Goal: Information Seeking & Learning: Compare options

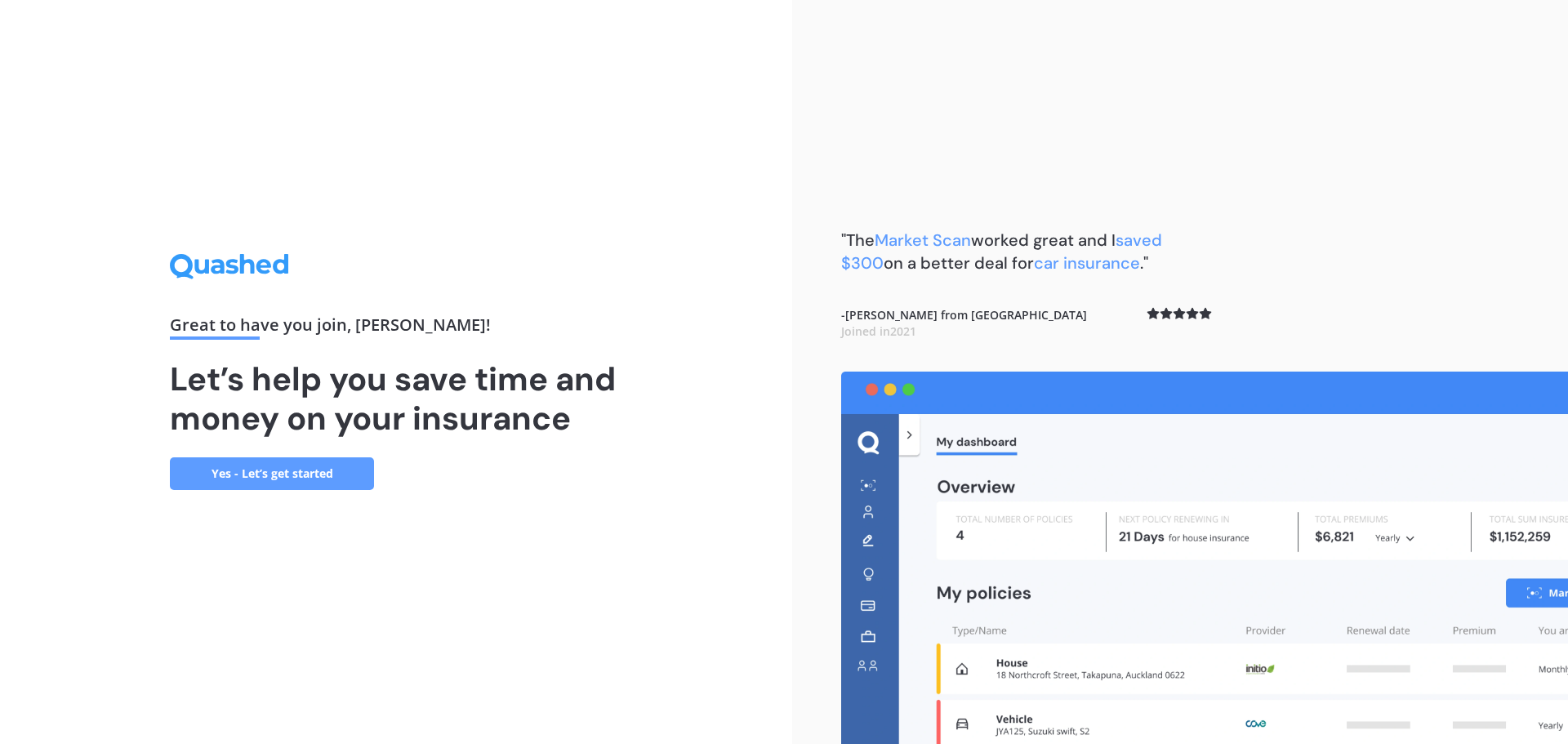
click at [312, 487] on link "Yes - Let’s get started" at bounding box center [272, 474] width 204 height 33
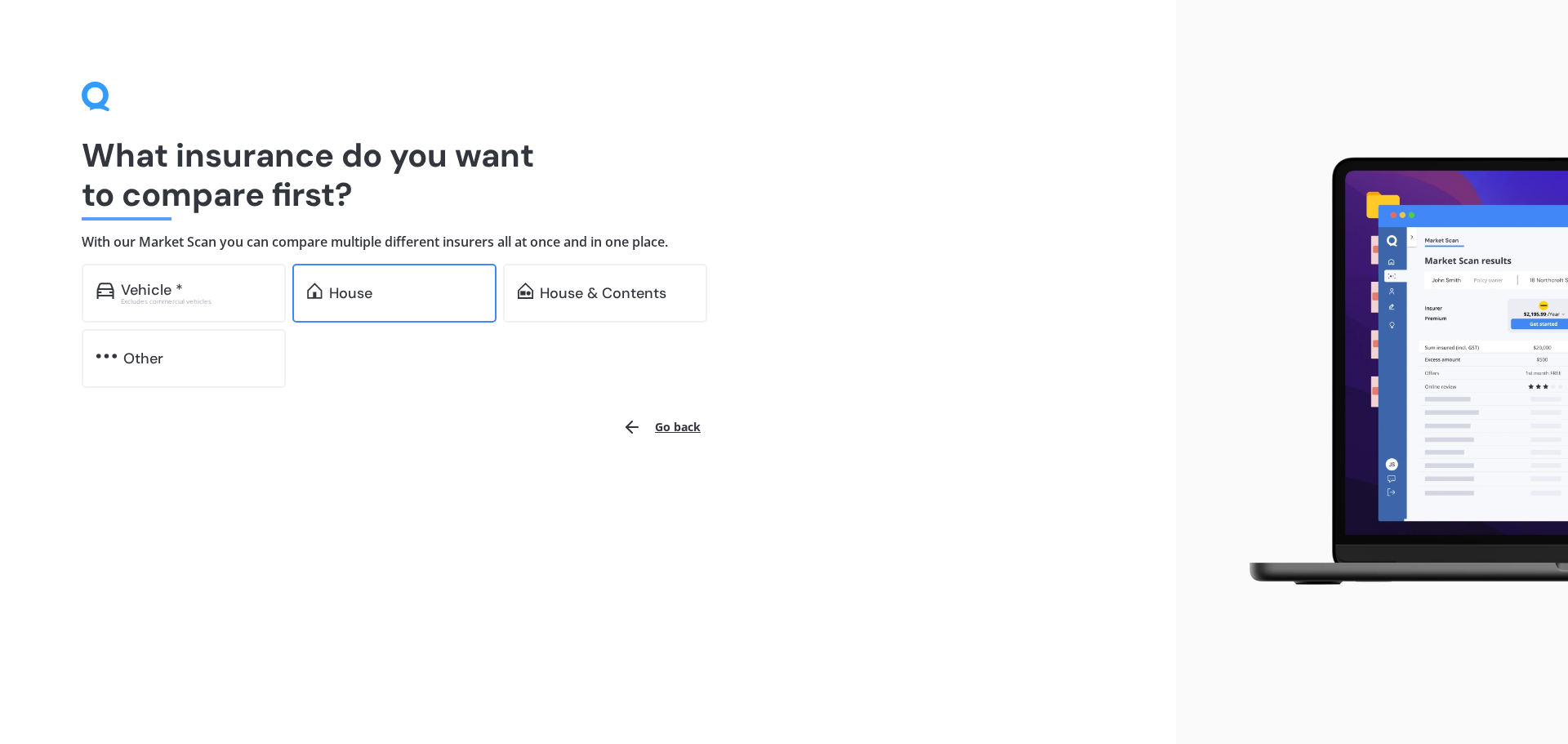
click at [373, 304] on div "House" at bounding box center [394, 293] width 204 height 59
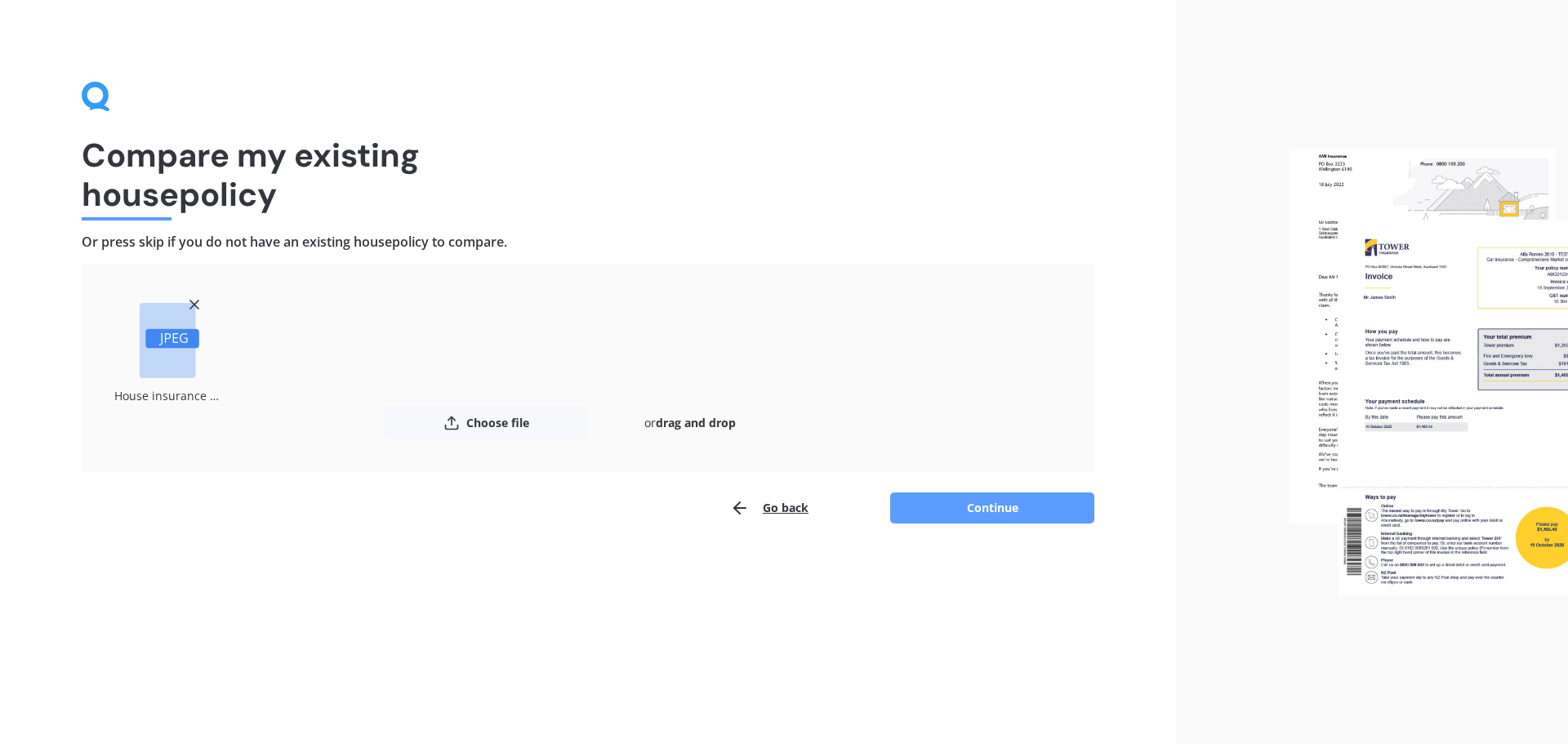
click at [159, 346] on rect at bounding box center [172, 339] width 54 height 19
click at [490, 425] on button "Choose file" at bounding box center [485, 423] width 204 height 33
click at [1021, 507] on button "Continue" at bounding box center [992, 508] width 204 height 31
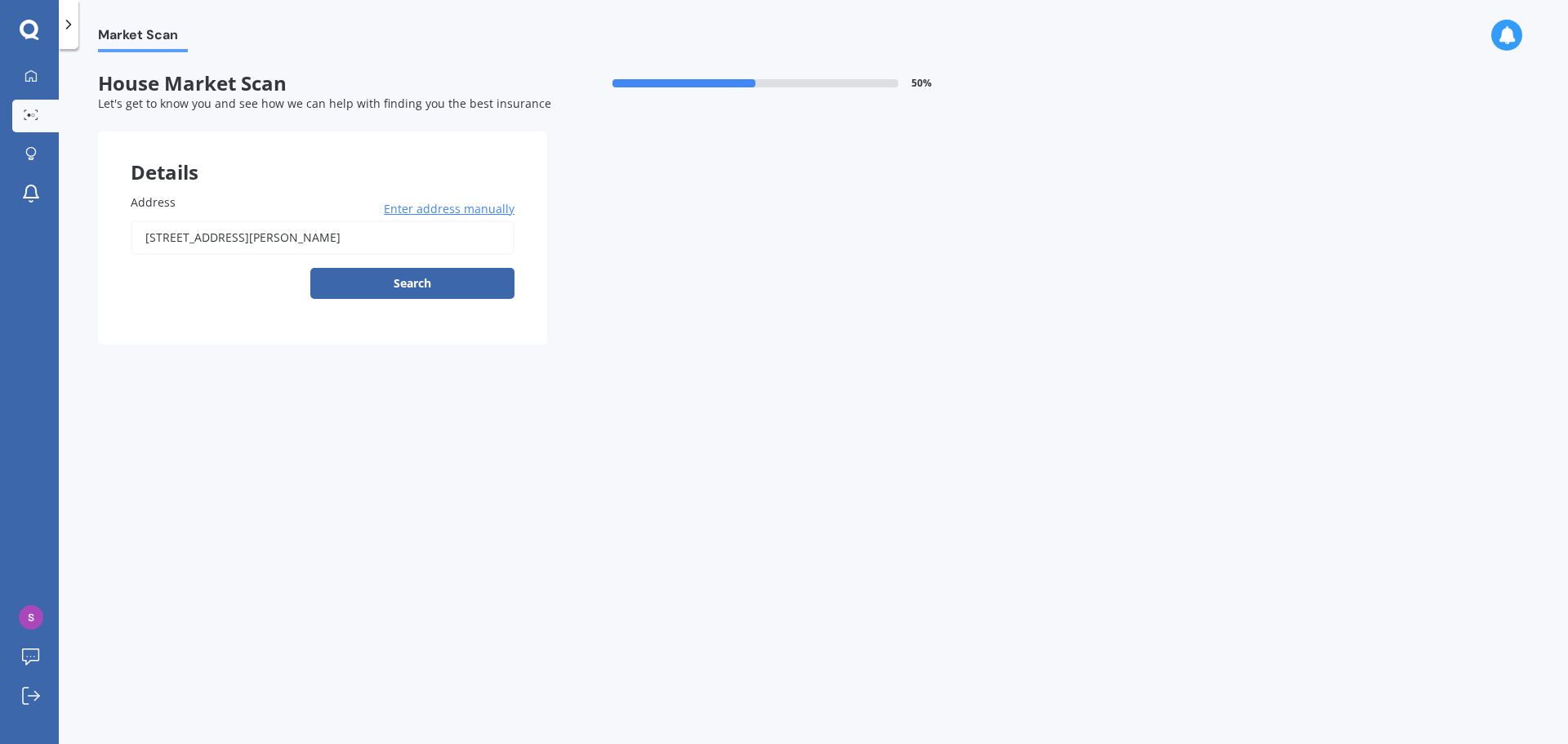
click at [322, 233] on input "[STREET_ADDRESS][PERSON_NAME]" at bounding box center [323, 238] width 383 height 35
click at [323, 233] on input "[STREET_ADDRESS][PERSON_NAME]" at bounding box center [323, 238] width 383 height 35
click at [323, 234] on input "[STREET_ADDRESS][PERSON_NAME]" at bounding box center [323, 238] width 383 height 35
type input "[STREET_ADDRESS][PERSON_NAME]"
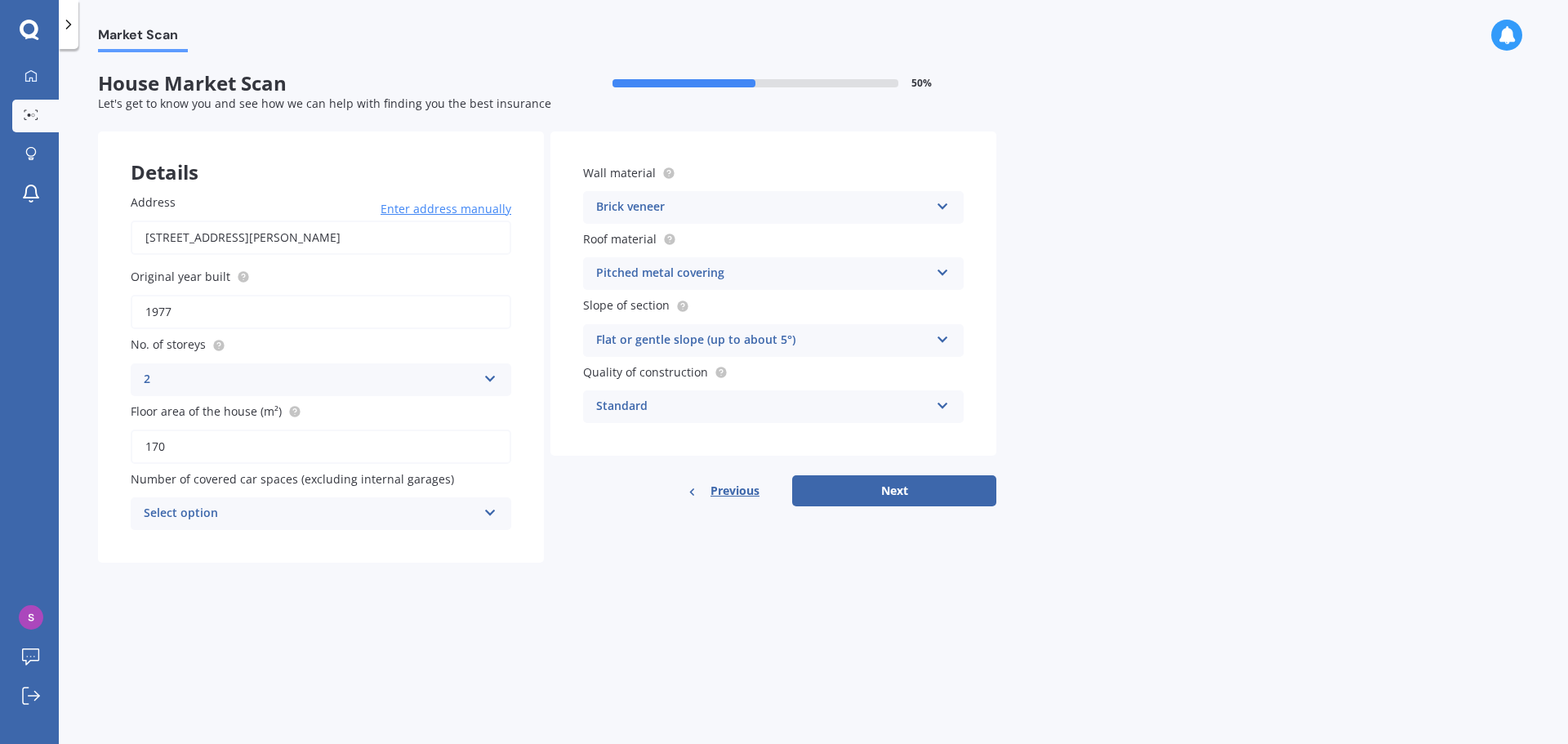
click at [490, 382] on icon at bounding box center [490, 376] width 13 height 12
click at [191, 446] on div "2" at bounding box center [320, 441] width 379 height 30
click at [483, 512] on div "Select option 0 1 2 3 4 5+" at bounding box center [321, 514] width 380 height 33
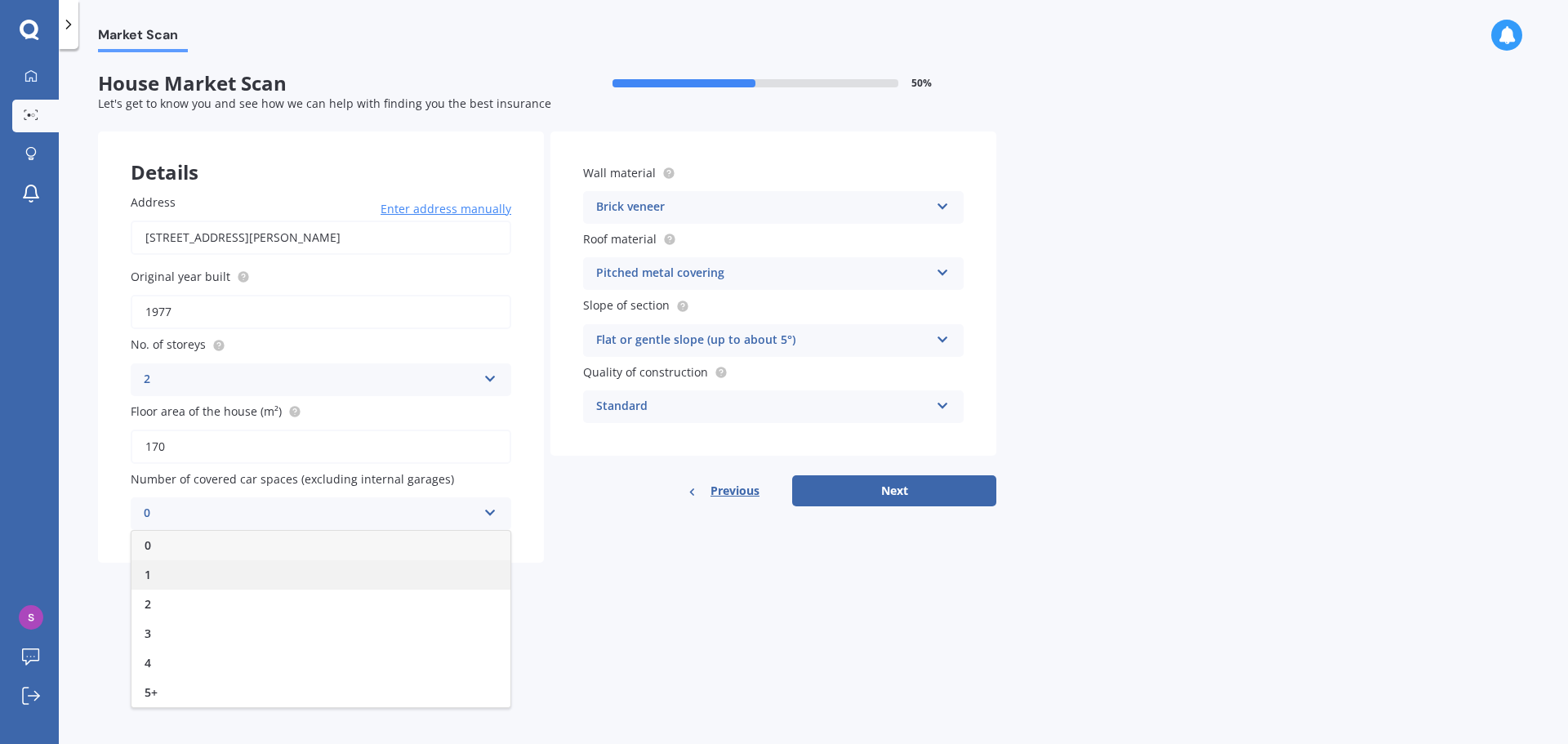
click at [188, 572] on div "1" at bounding box center [320, 575] width 379 height 30
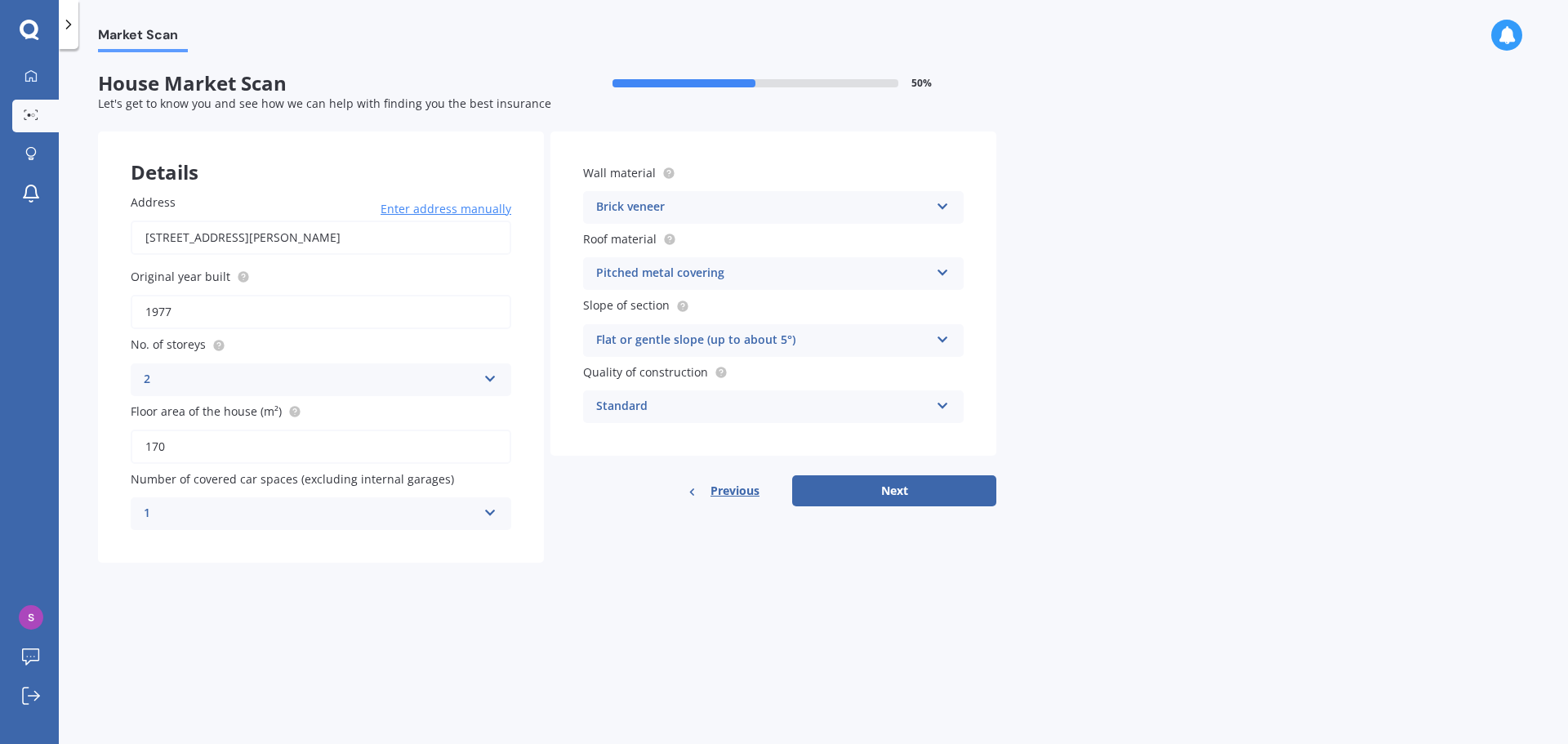
click at [941, 206] on icon at bounding box center [942, 203] width 13 height 12
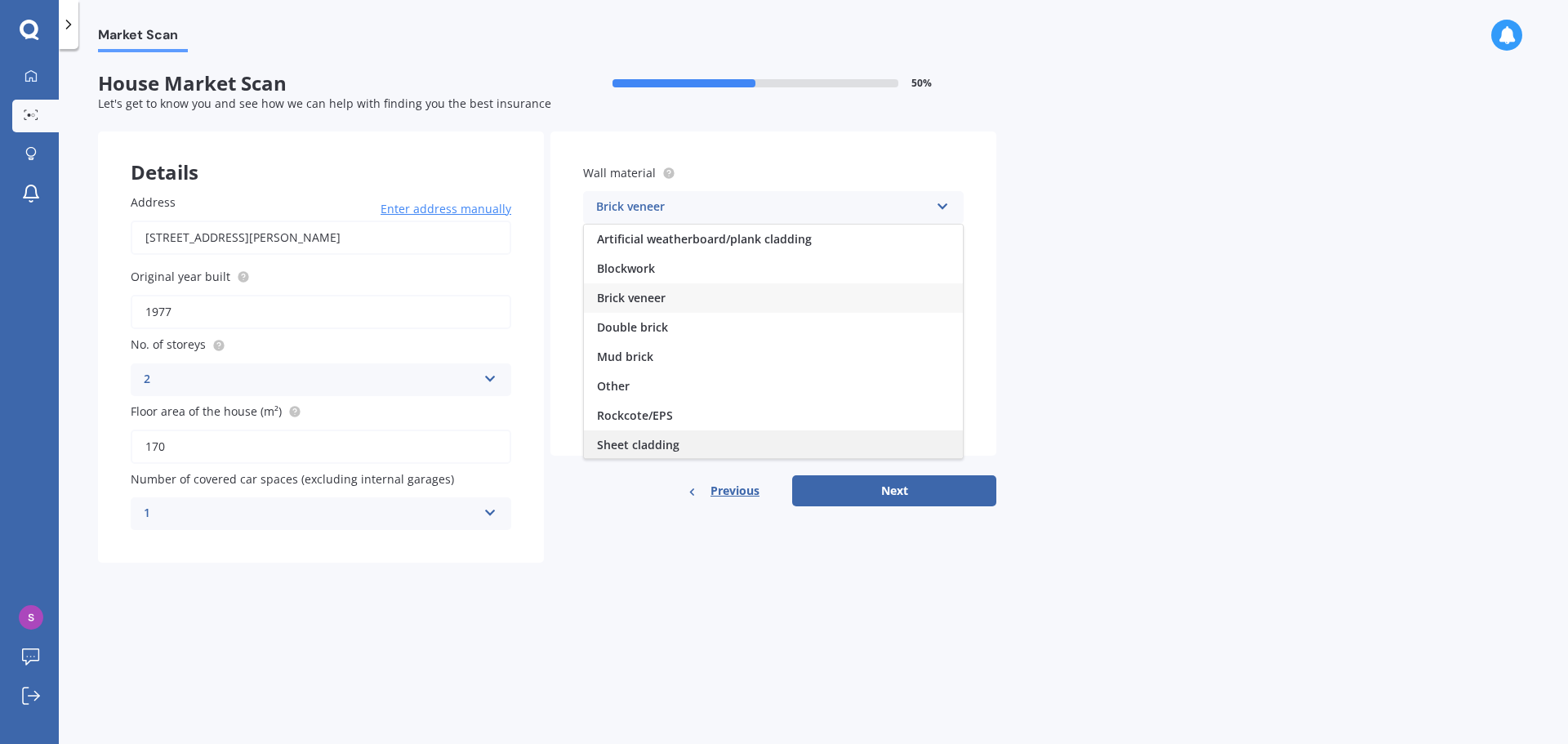
click at [709, 445] on div "Sheet cladding" at bounding box center [772, 445] width 379 height 30
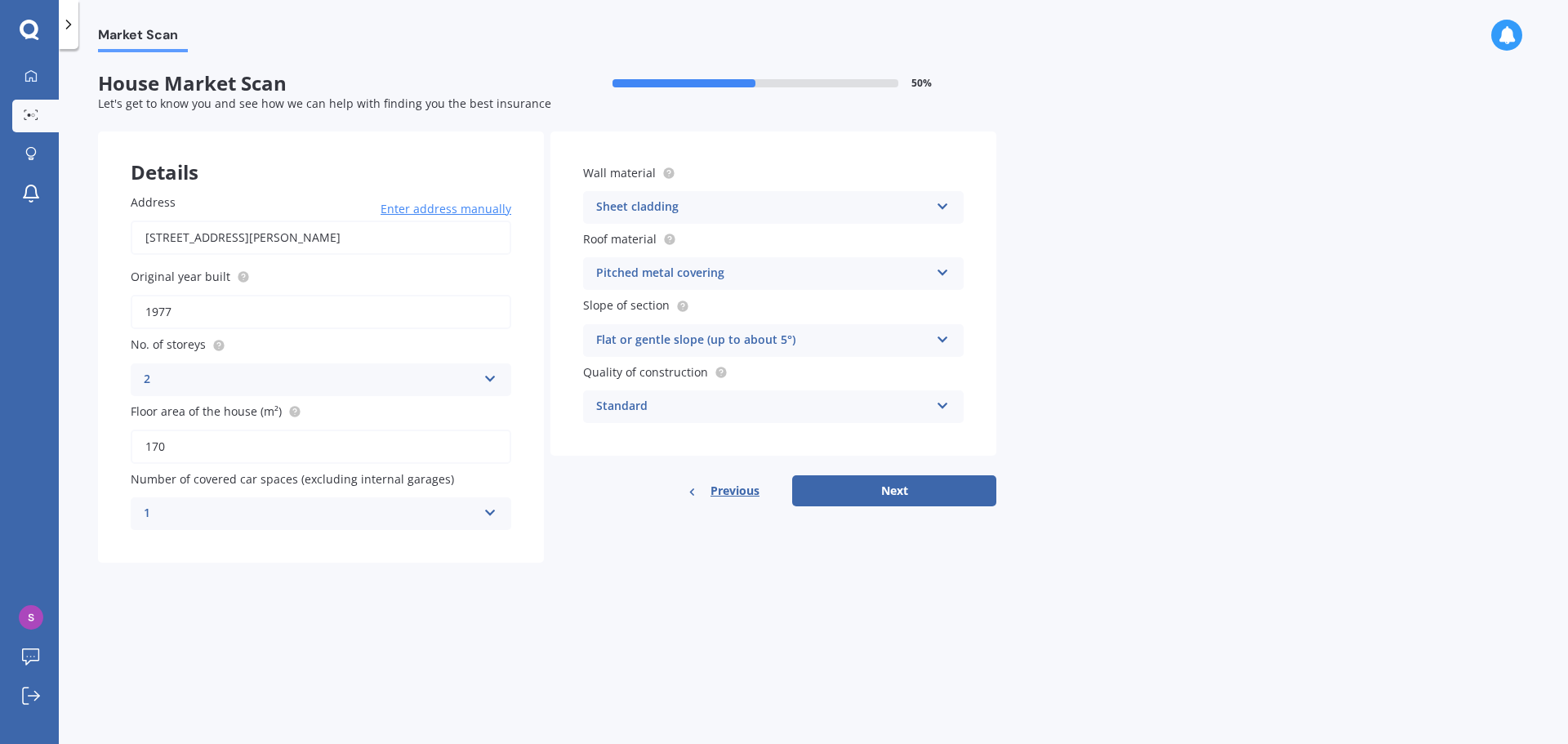
click at [946, 402] on icon at bounding box center [942, 403] width 13 height 12
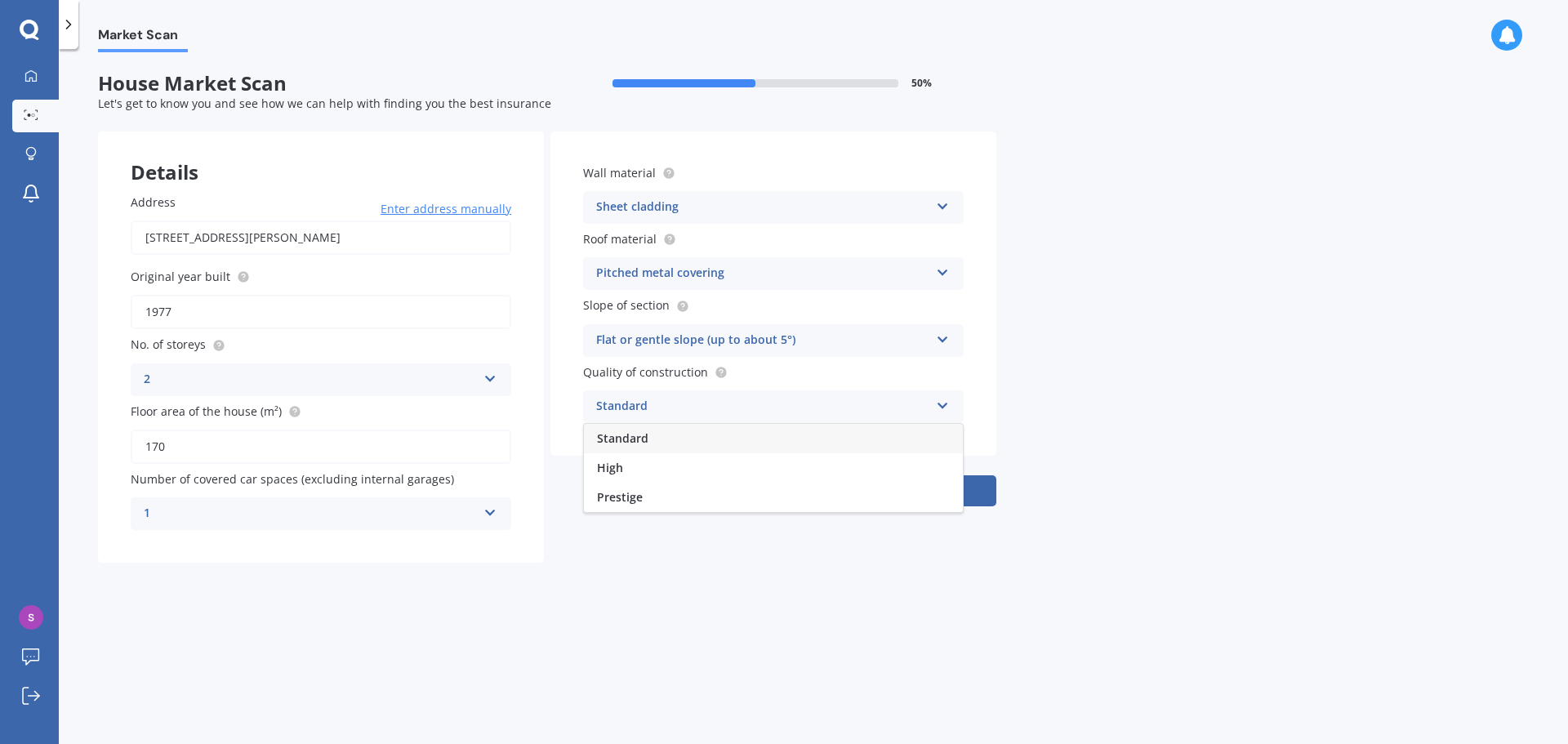
click at [743, 446] on div "Standard" at bounding box center [772, 438] width 379 height 30
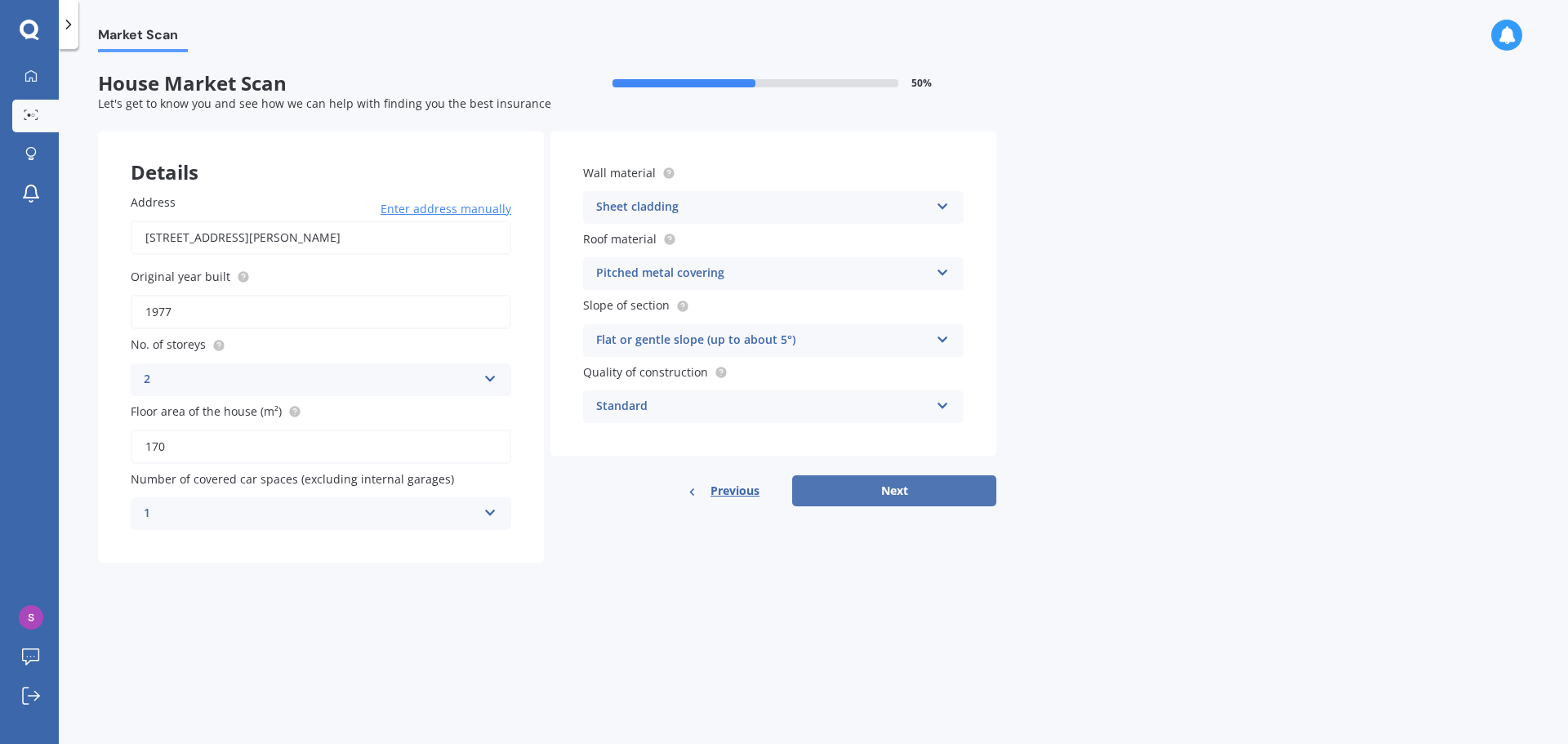
click at [911, 496] on button "Next" at bounding box center [894, 491] width 204 height 31
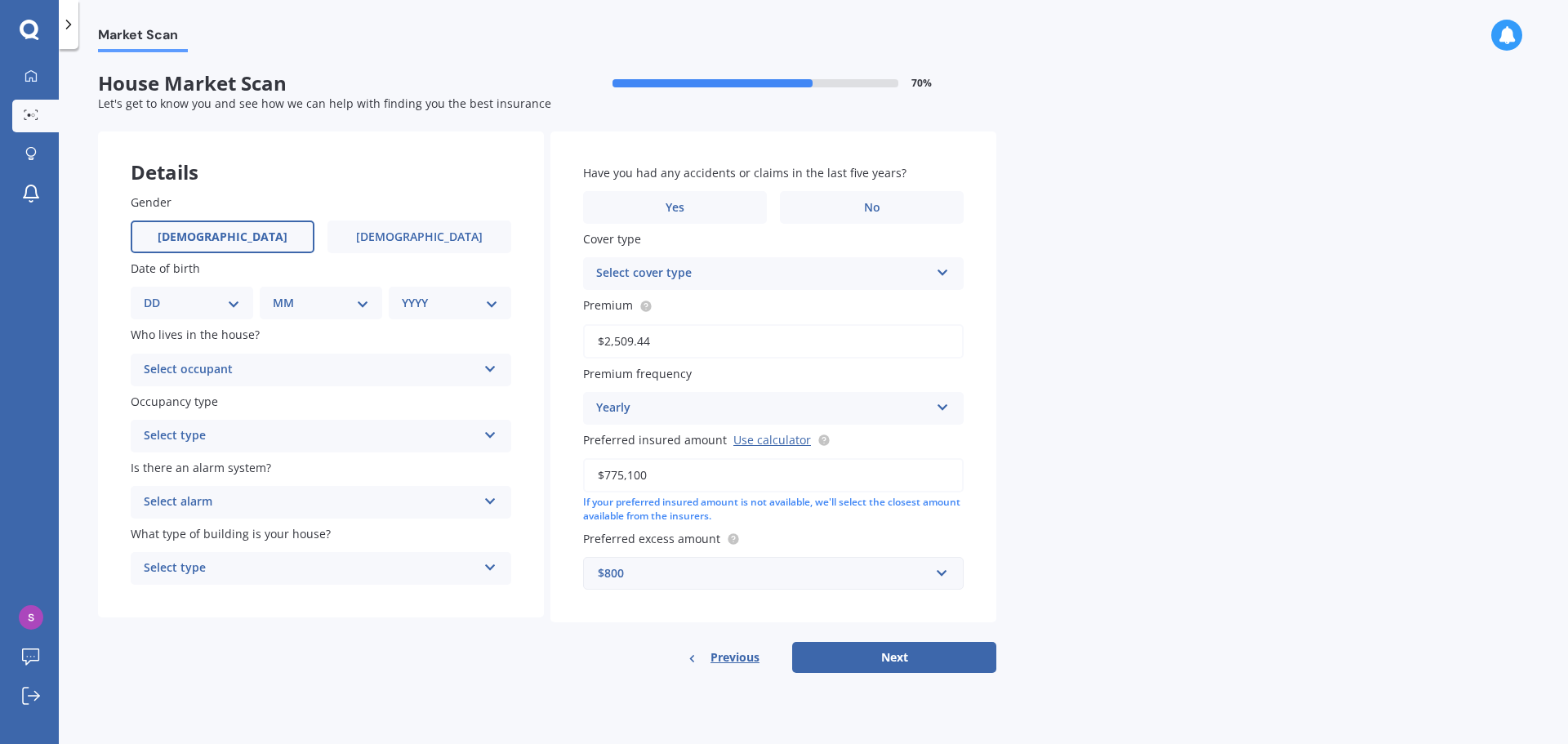
click at [262, 235] on label "[DEMOGRAPHIC_DATA]" at bounding box center [222, 237] width 184 height 33
click at [0, 0] on input "[DEMOGRAPHIC_DATA]" at bounding box center [0, 0] width 0 height 0
click at [483, 365] on icon at bounding box center [490, 366] width 13 height 12
click at [203, 401] on div "Owner" at bounding box center [320, 402] width 379 height 30
click at [264, 438] on div "Select type" at bounding box center [310, 437] width 333 height 19
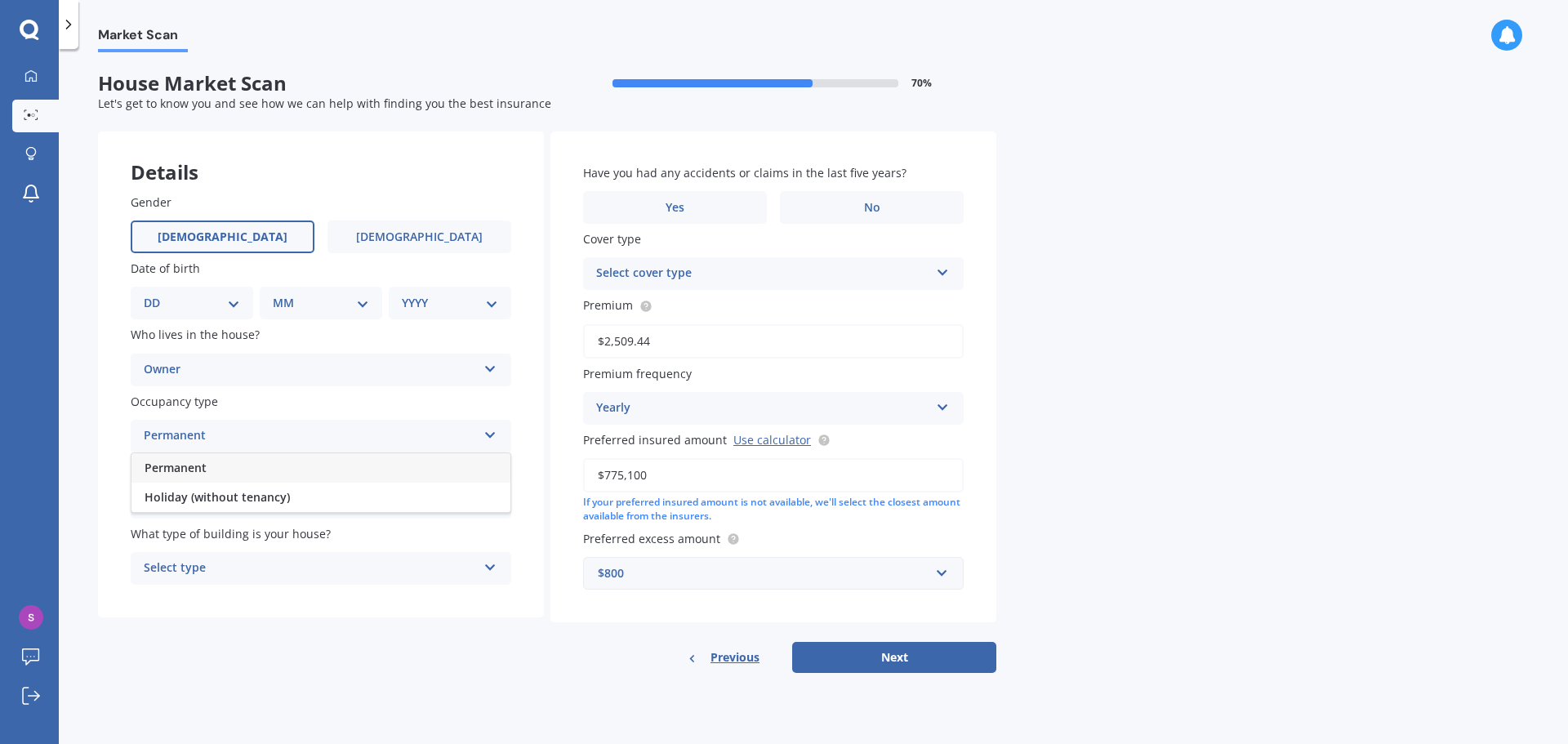
click at [220, 474] on div "Permanent" at bounding box center [320, 467] width 379 height 30
click at [243, 498] on div "Select alarm" at bounding box center [310, 502] width 333 height 19
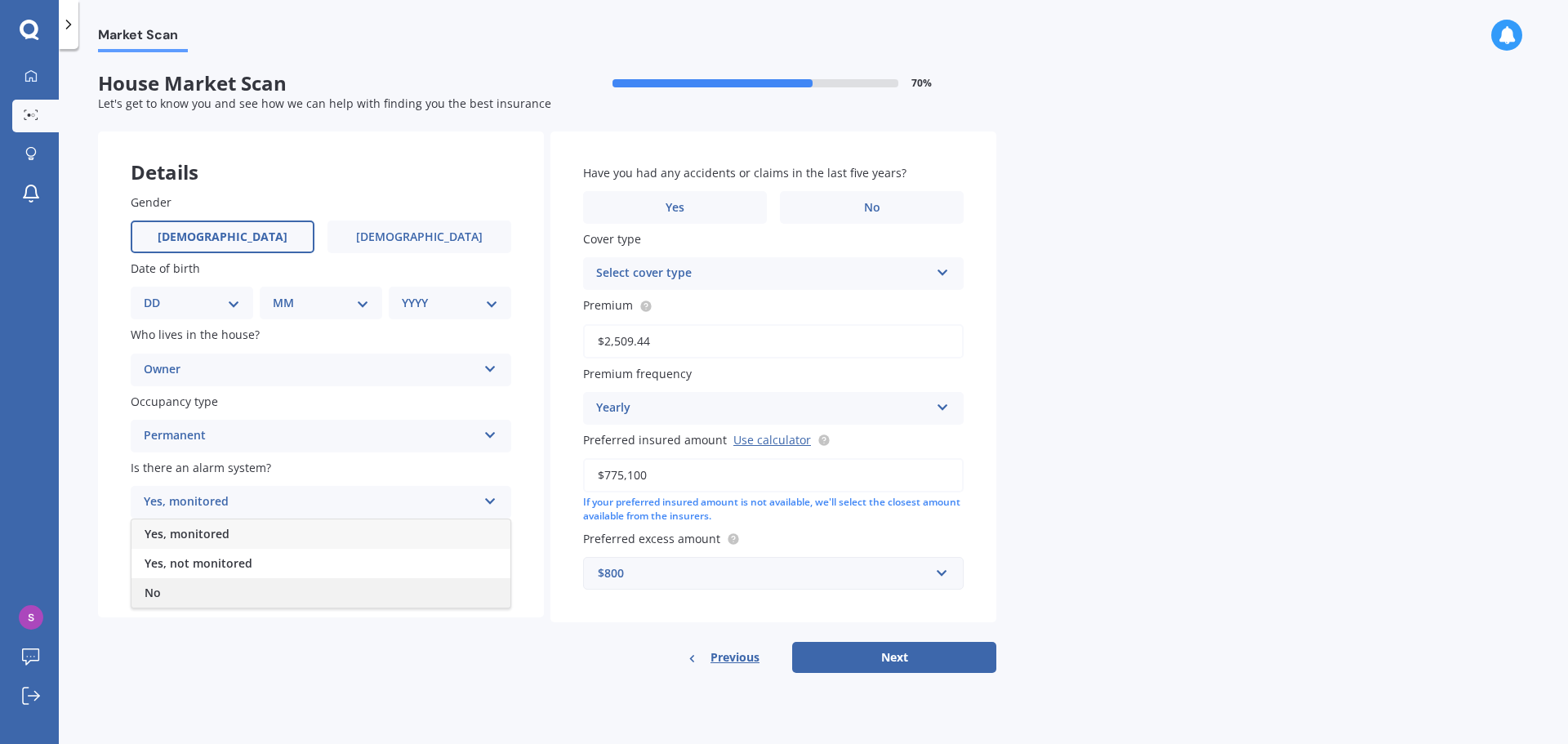
click at [157, 595] on span "No" at bounding box center [152, 593] width 16 height 15
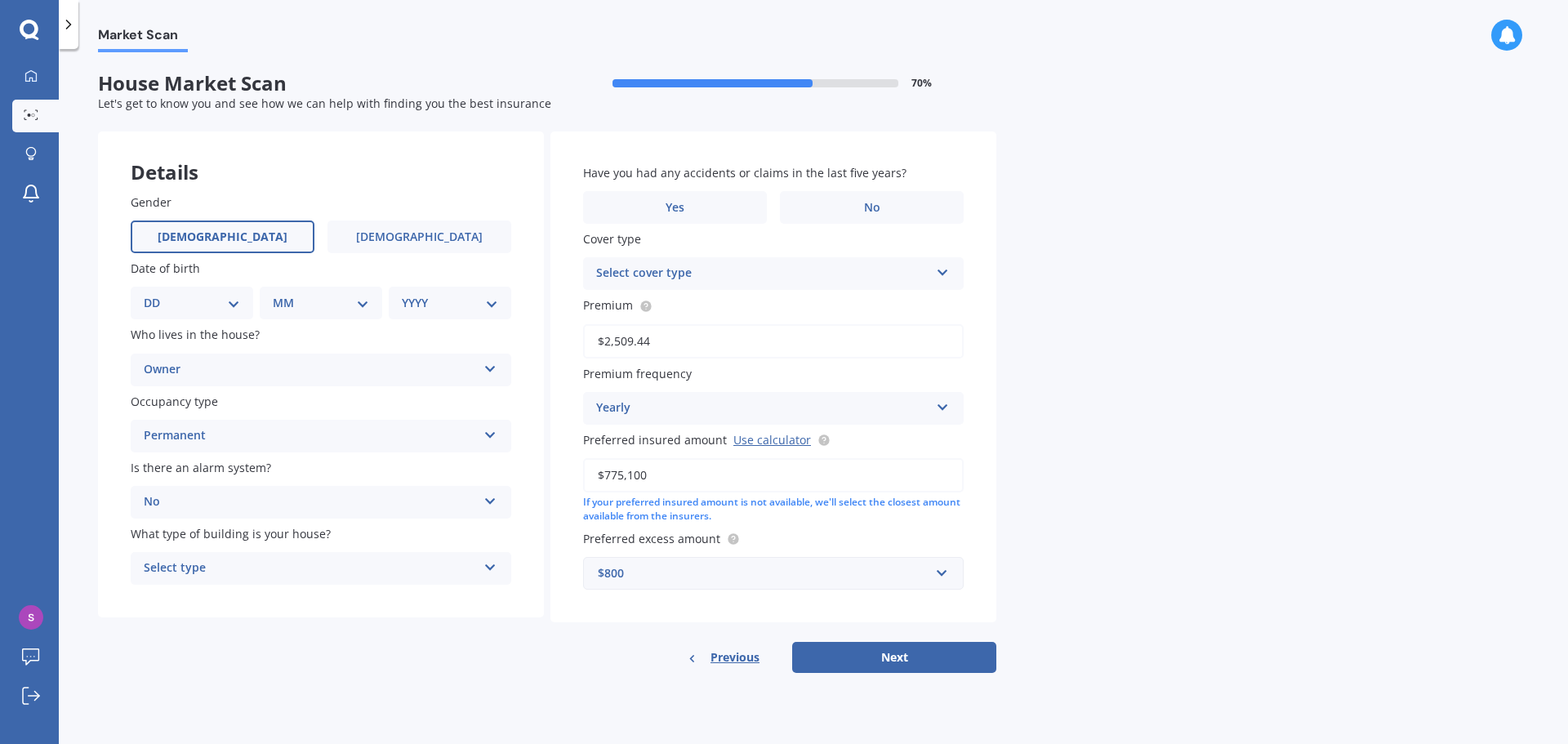
click at [222, 571] on div "Select type" at bounding box center [310, 569] width 333 height 19
click at [215, 601] on span "Freestanding" at bounding box center [180, 600] width 72 height 15
click at [719, 213] on label "Yes" at bounding box center [674, 207] width 184 height 33
click at [0, 0] on input "Yes" at bounding box center [0, 0] width 0 height 0
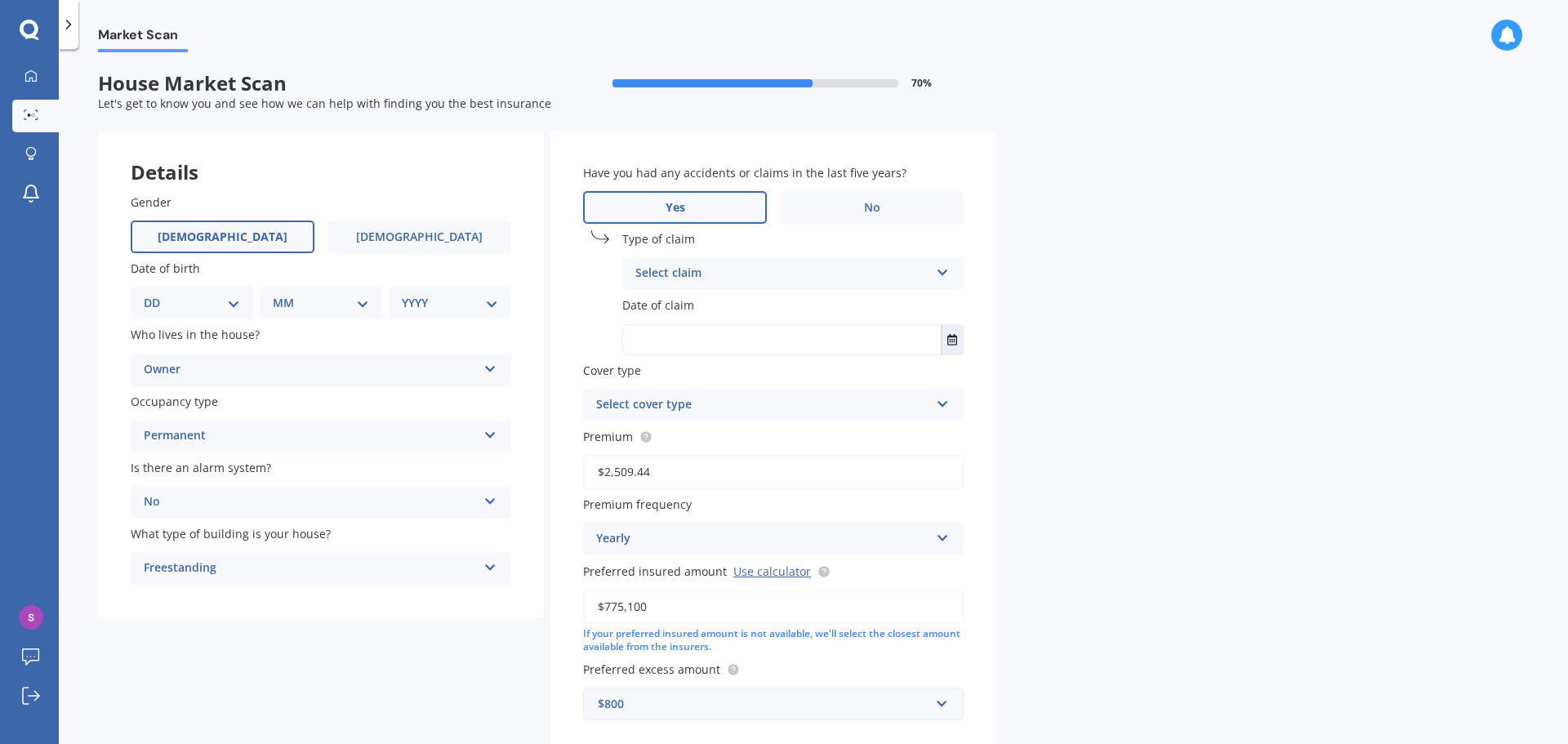
click at [732, 279] on div "Select claim" at bounding box center [782, 274] width 294 height 19
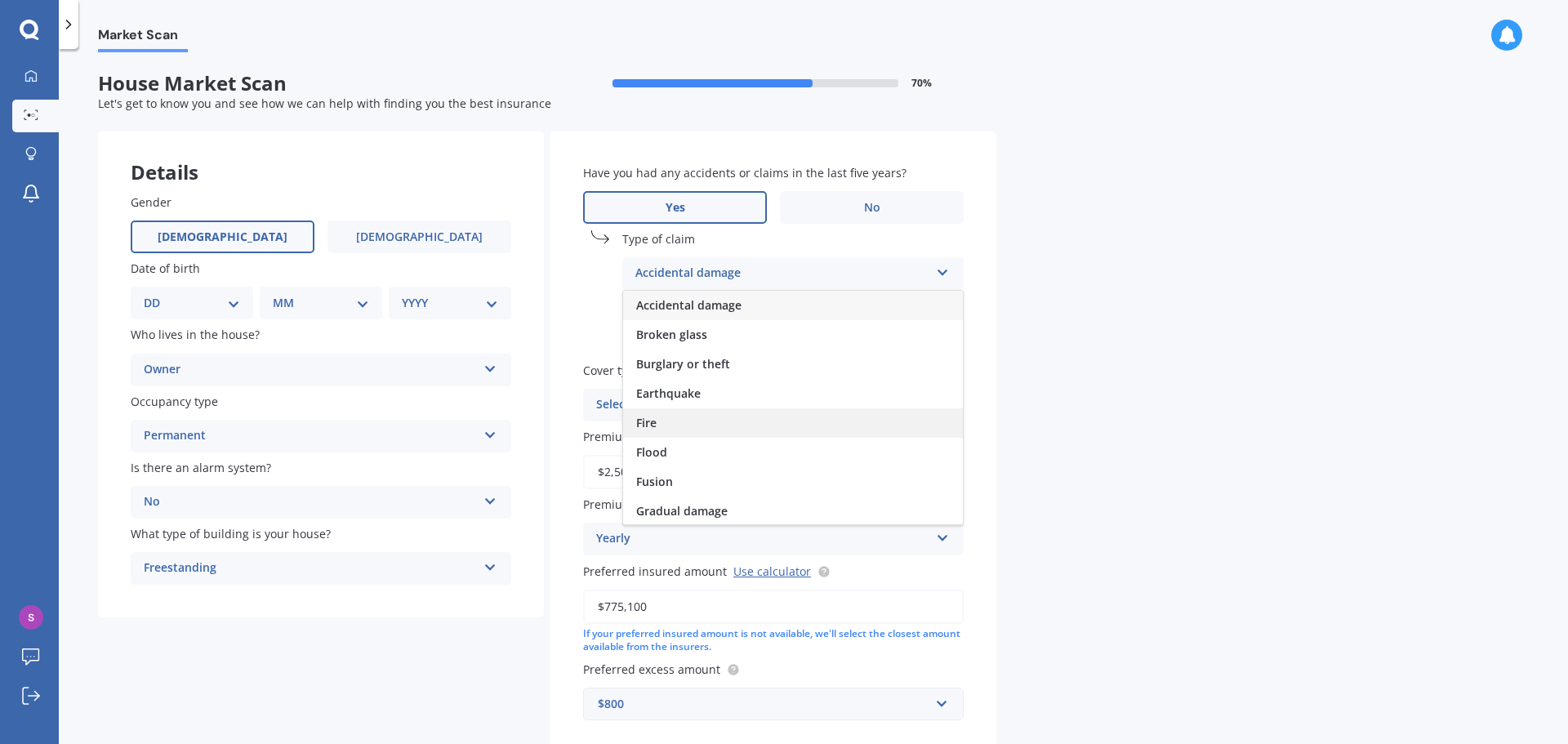
click at [711, 415] on div "Fire" at bounding box center [793, 423] width 340 height 30
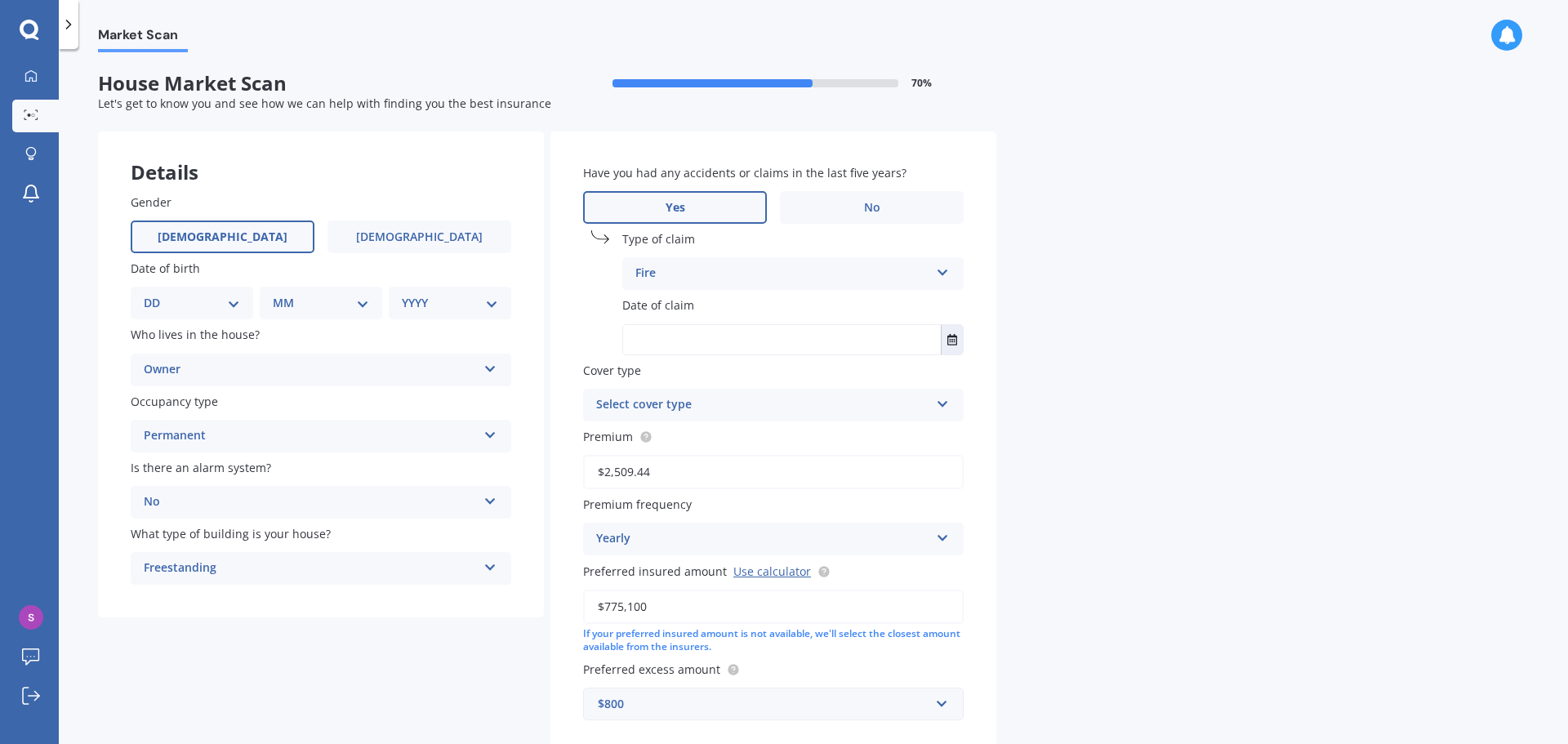
click at [846, 346] on input "text" at bounding box center [782, 339] width 318 height 30
type input "[DATE]"
click at [901, 411] on div "Select cover type" at bounding box center [763, 405] width 333 height 19
click at [772, 414] on div "Comprehensive Home Cover" at bounding box center [763, 405] width 333 height 19
click at [735, 405] on div "Select cover type" at bounding box center [765, 405] width 325 height 18
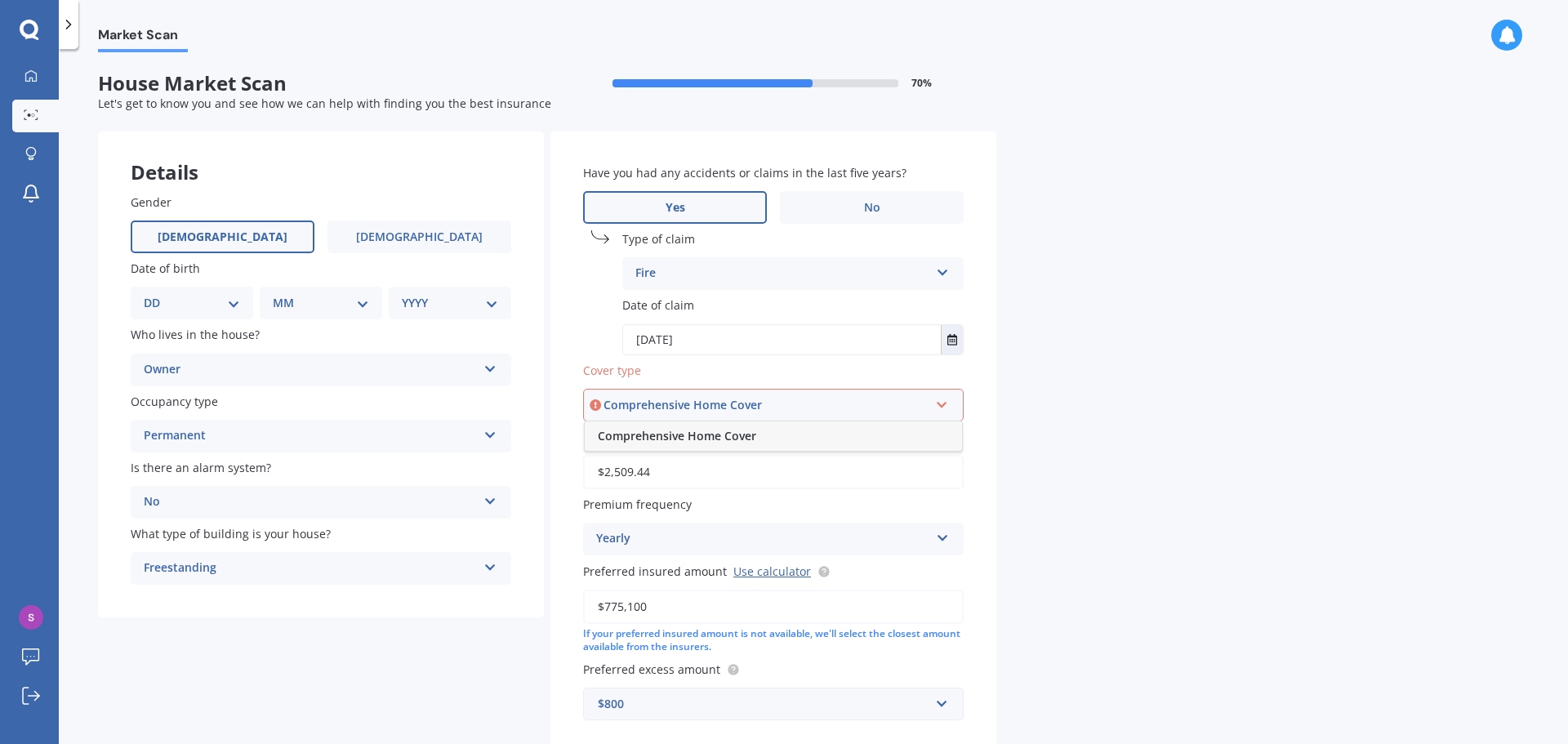
click at [721, 440] on span "Comprehensive Home Cover" at bounding box center [677, 436] width 158 height 15
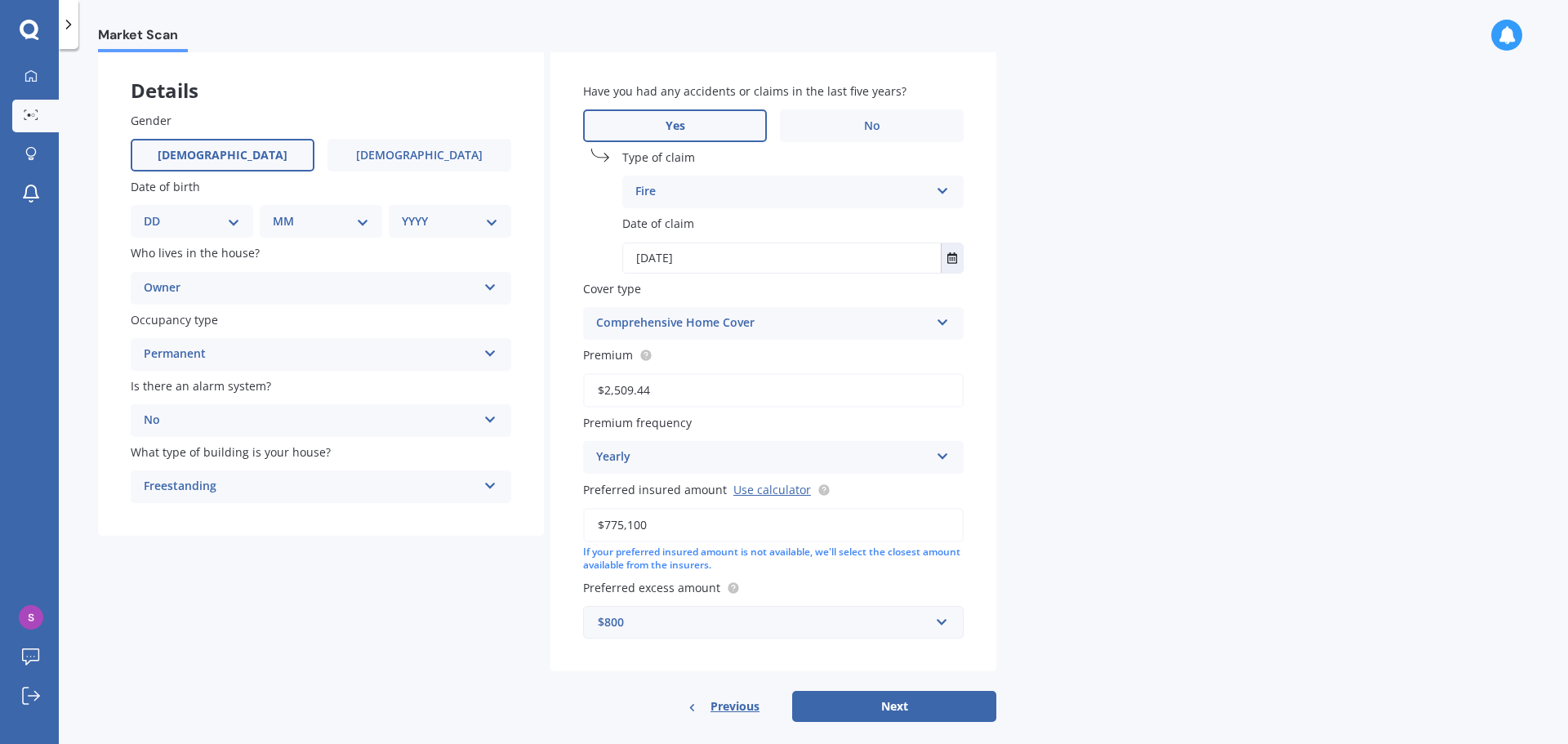
scroll to position [102, 0]
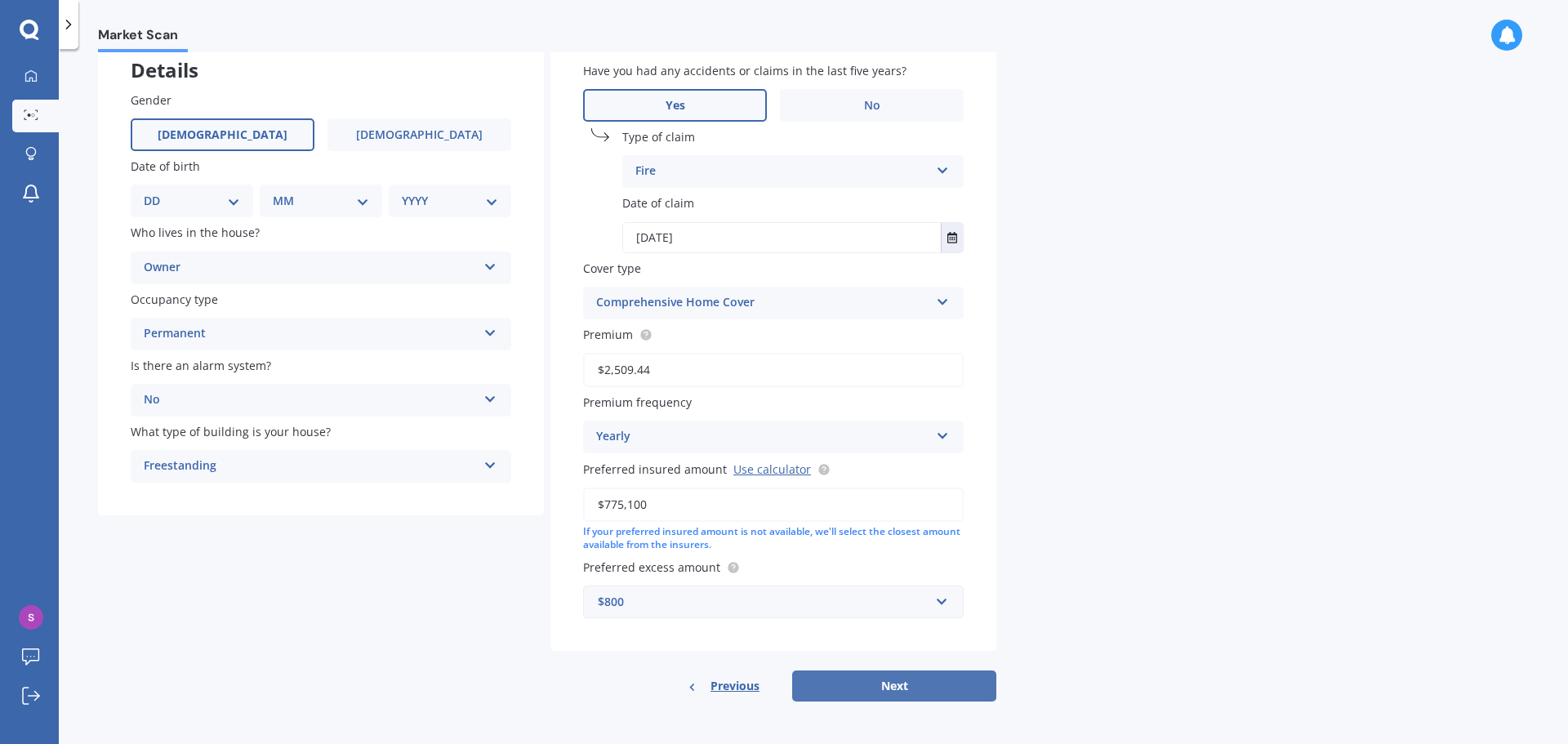
click at [917, 690] on button "Next" at bounding box center [894, 686] width 204 height 31
click at [908, 689] on div "Previous Next" at bounding box center [772, 686] width 446 height 31
